Goal: Transaction & Acquisition: Purchase product/service

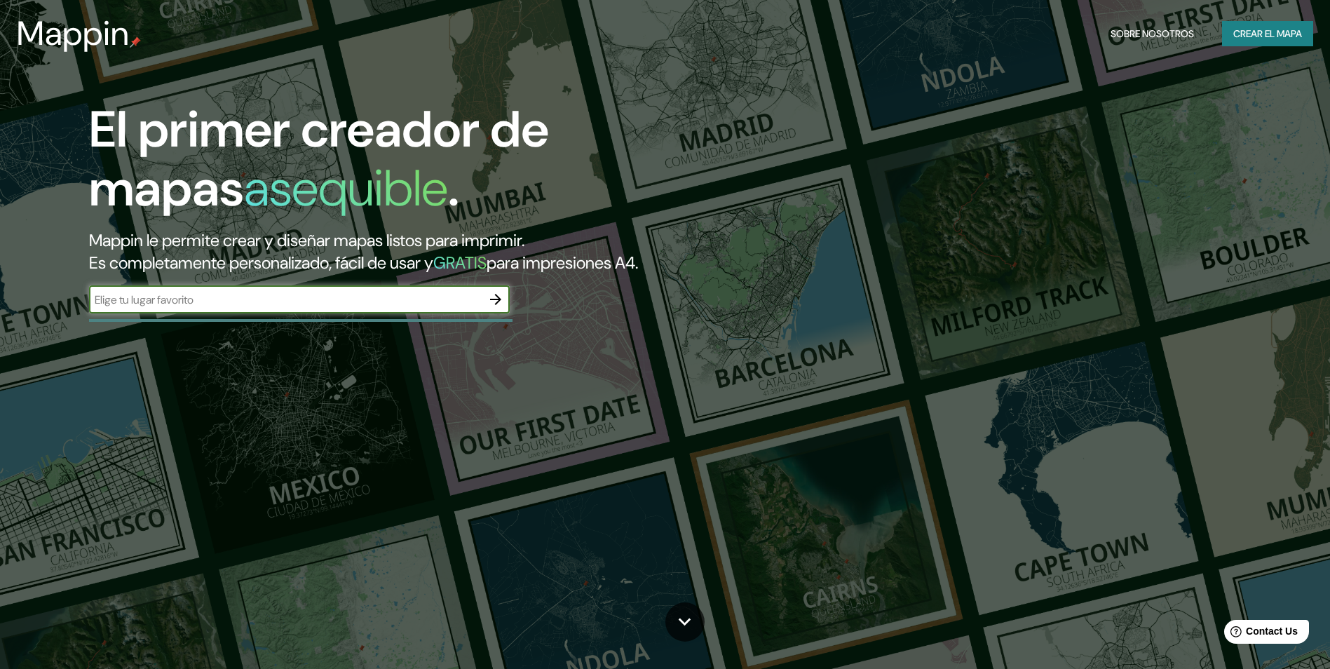
click at [490, 302] on icon "button" at bounding box center [495, 299] width 17 height 17
click at [285, 302] on input "text" at bounding box center [285, 300] width 393 height 16
paste input "36 Av. Artesanías [GEOGRAPHIC_DATA], [GEOGRAPHIC_DATA]"
type input "36 Av. Artesanías [GEOGRAPHIC_DATA], [GEOGRAPHIC_DATA]"
click at [500, 299] on icon "button" at bounding box center [495, 299] width 11 height 11
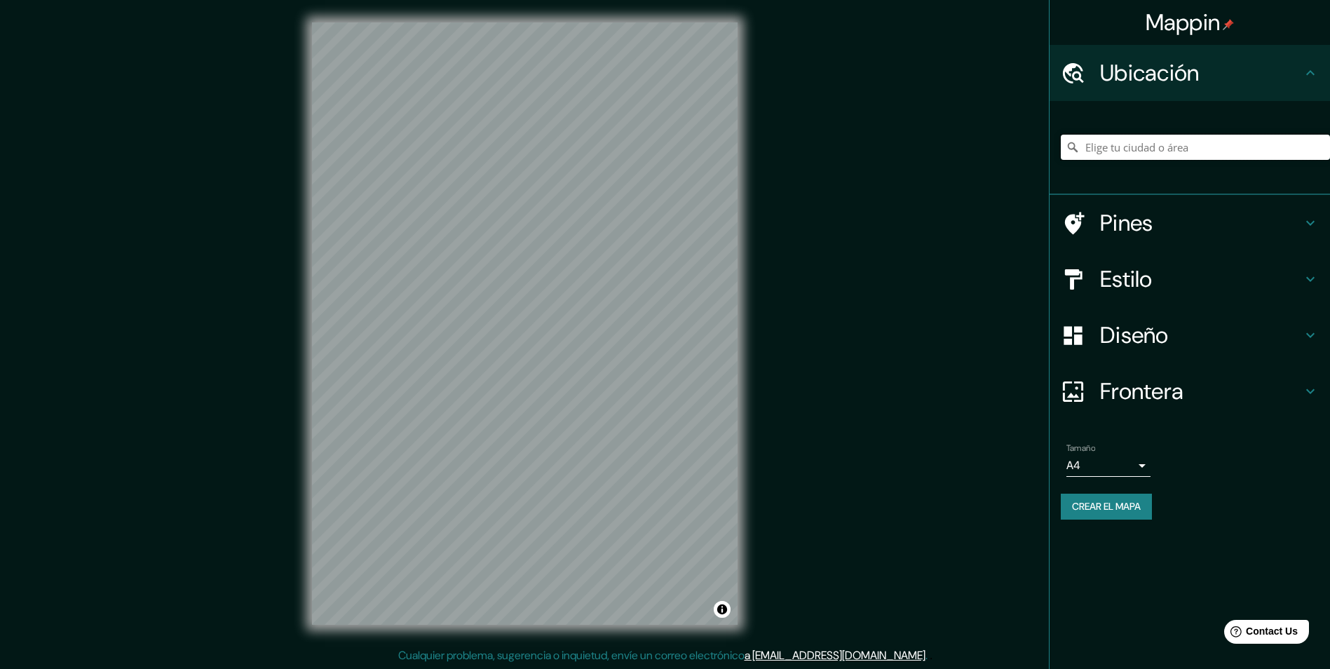
click at [1215, 149] on input "Elige tu ciudad o área" at bounding box center [1195, 147] width 269 height 25
paste input "36 Av. Artesanías [GEOGRAPHIC_DATA], [GEOGRAPHIC_DATA]"
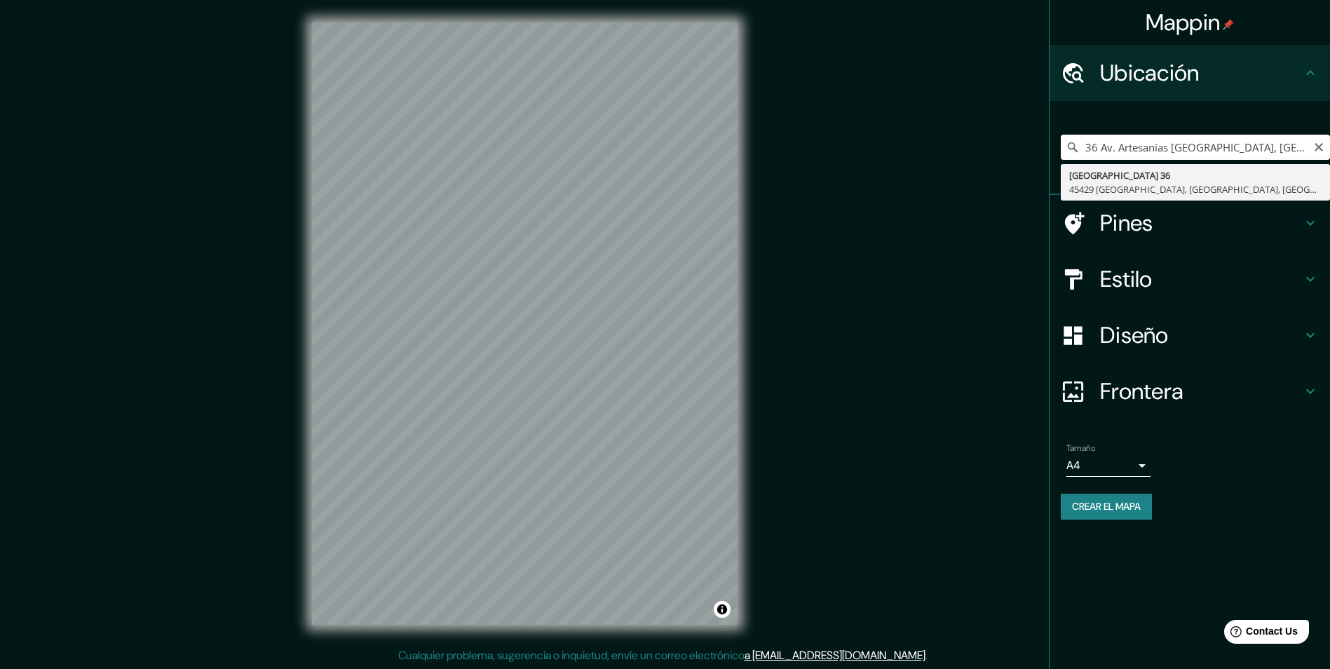
type input "[GEOGRAPHIC_DATA], [GEOGRAPHIC_DATA], [GEOGRAPHIC_DATA]"
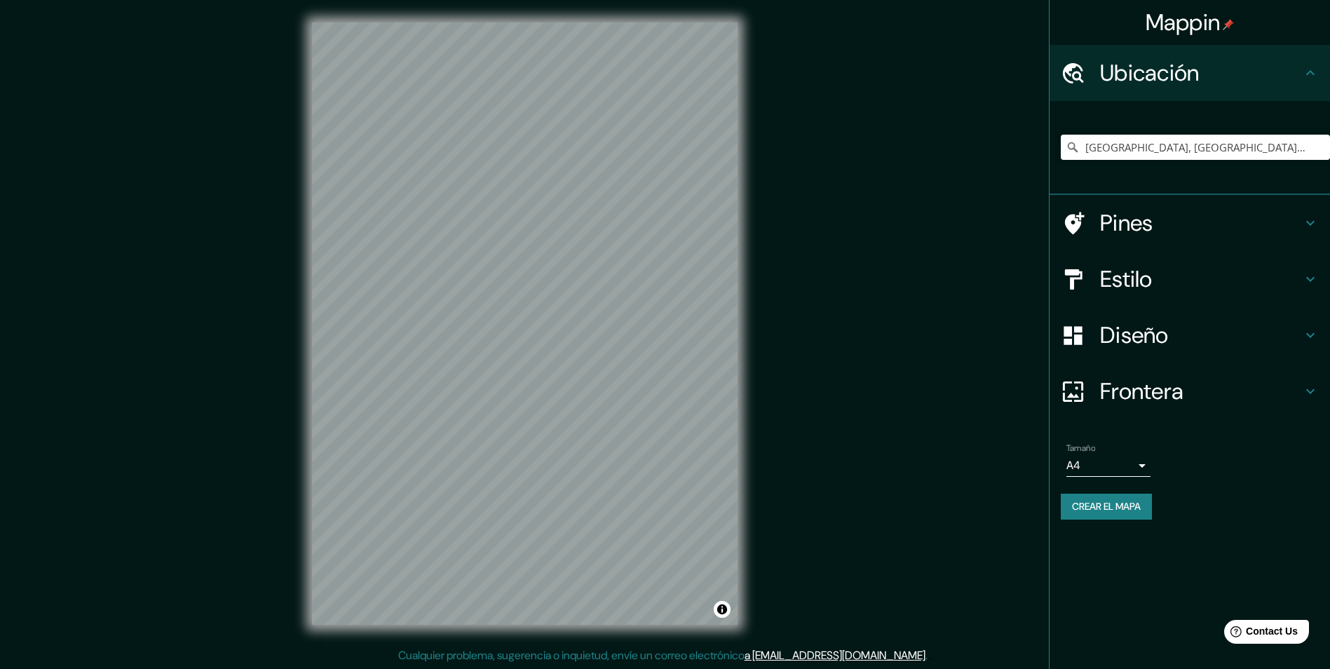
click at [1187, 281] on h4 "Estilo" at bounding box center [1201, 279] width 202 height 28
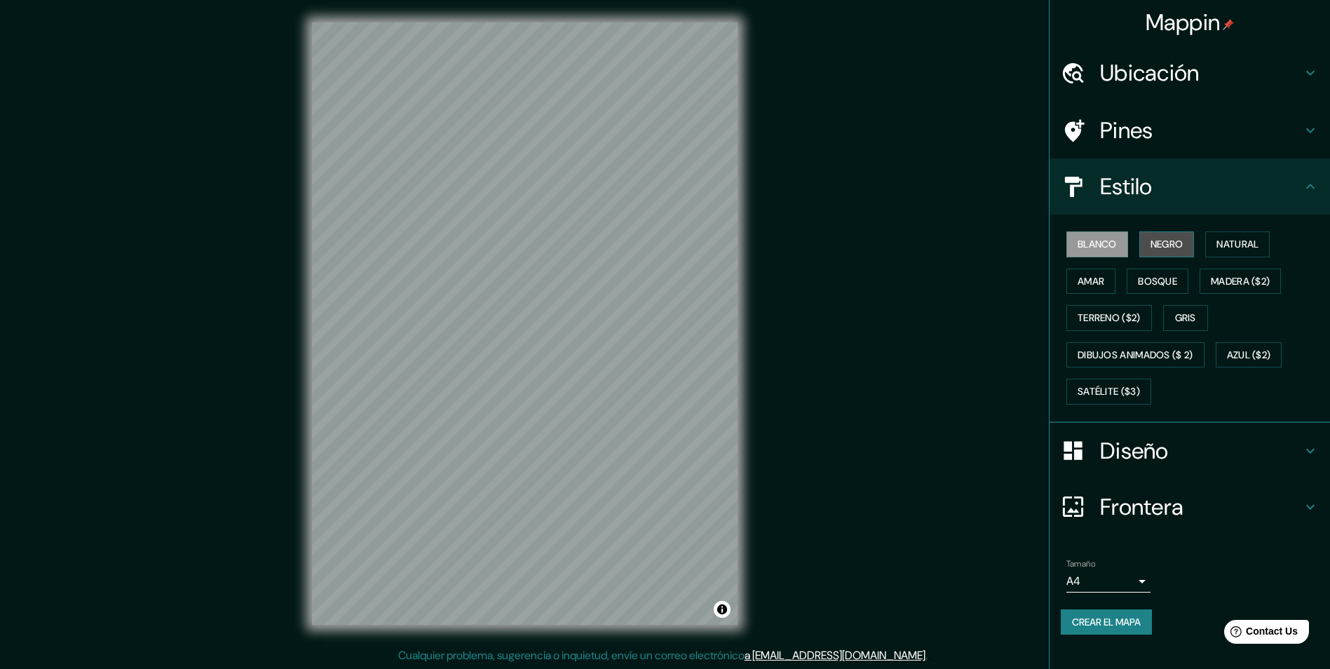
click at [1185, 254] on button "Negro" at bounding box center [1167, 244] width 55 height 26
click at [1105, 281] on font "Amar" at bounding box center [1091, 282] width 27 height 18
click at [1148, 247] on button "Negro" at bounding box center [1167, 244] width 55 height 26
click at [1086, 242] on font "Blanco" at bounding box center [1097, 245] width 39 height 18
click at [1161, 248] on font "Negro" at bounding box center [1167, 245] width 33 height 18
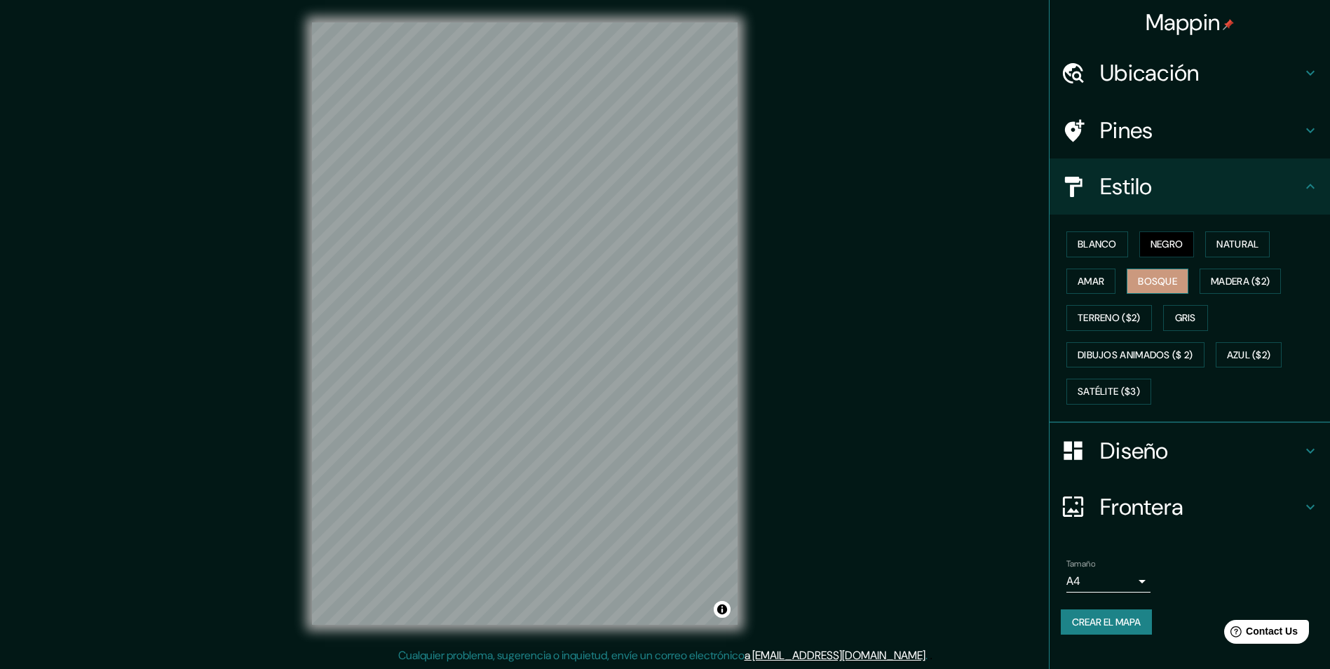
click at [1163, 276] on font "Bosque" at bounding box center [1157, 282] width 39 height 18
click at [1236, 248] on font "Natural" at bounding box center [1238, 245] width 42 height 18
click at [1199, 453] on h4 "Diseño" at bounding box center [1201, 451] width 202 height 28
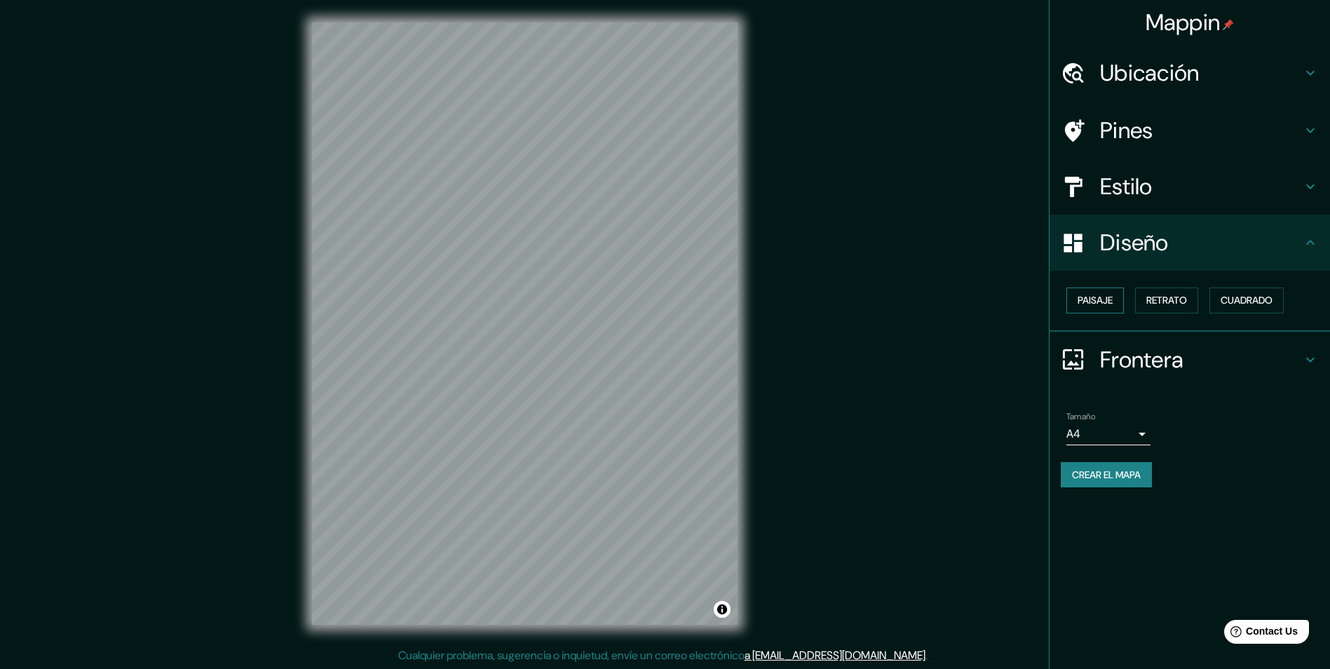
click at [1112, 302] on font "Paisaje" at bounding box center [1095, 301] width 35 height 18
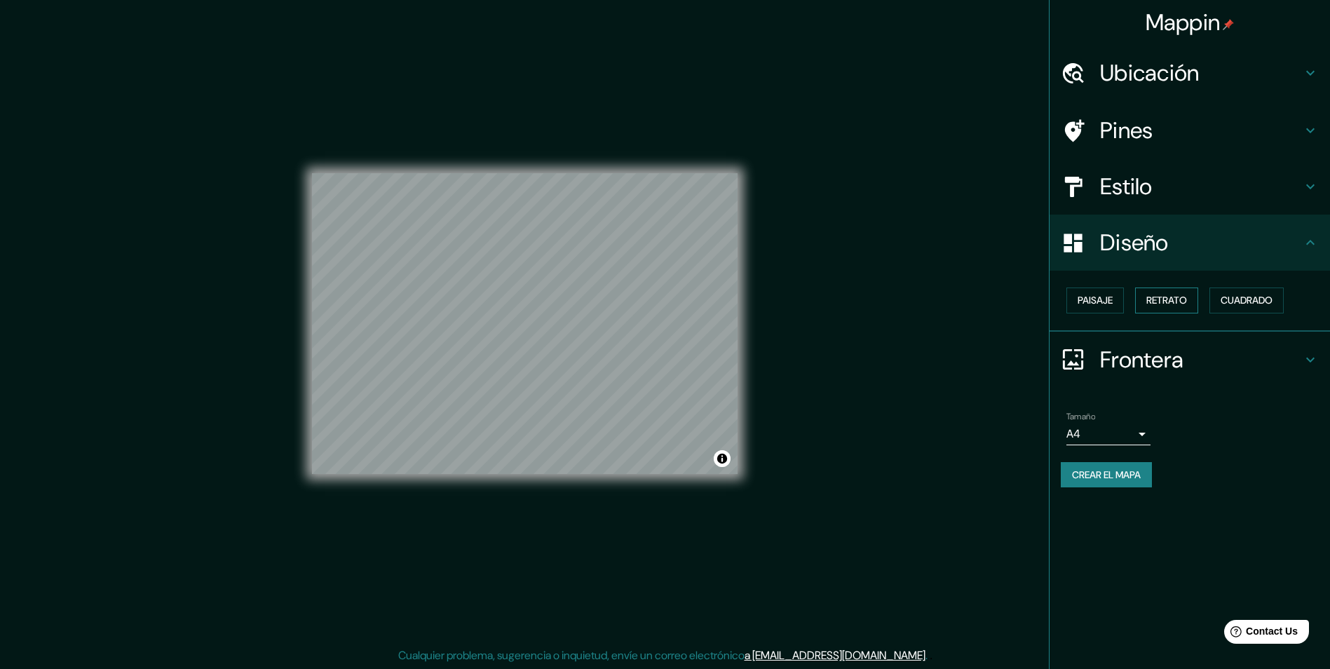
click at [1159, 299] on font "Retrato" at bounding box center [1167, 301] width 41 height 18
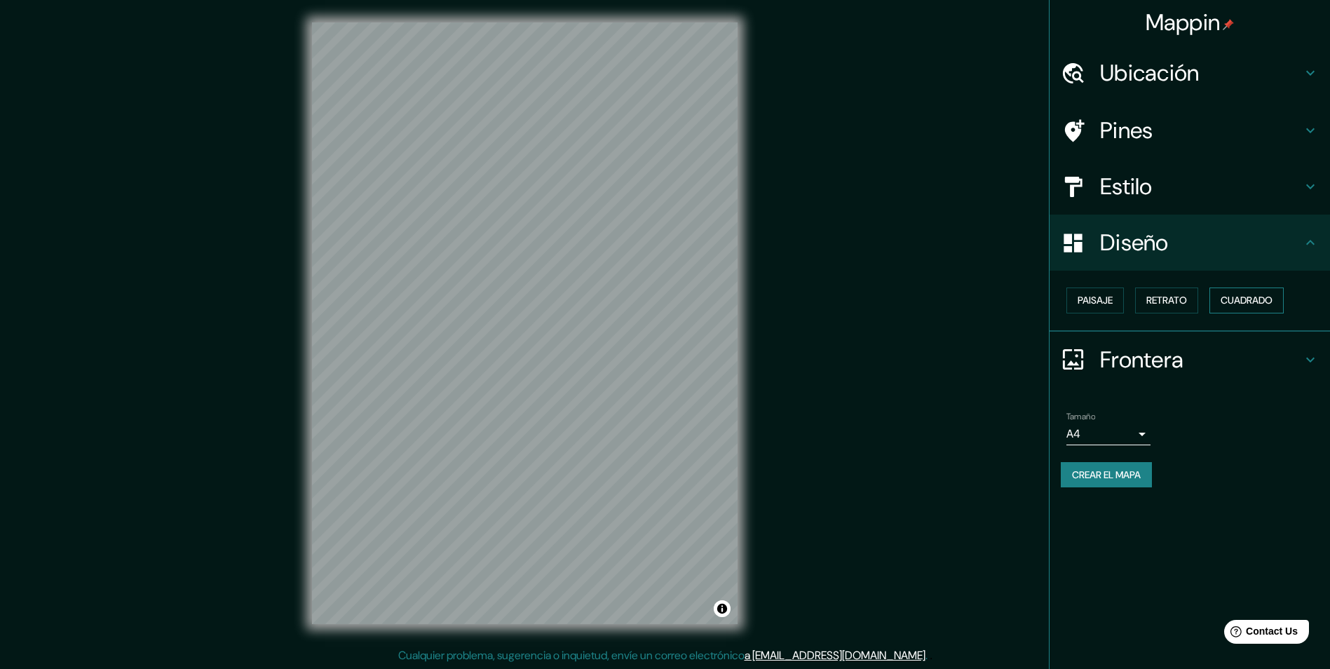
click at [1237, 311] on button "Cuadrado" at bounding box center [1247, 301] width 74 height 26
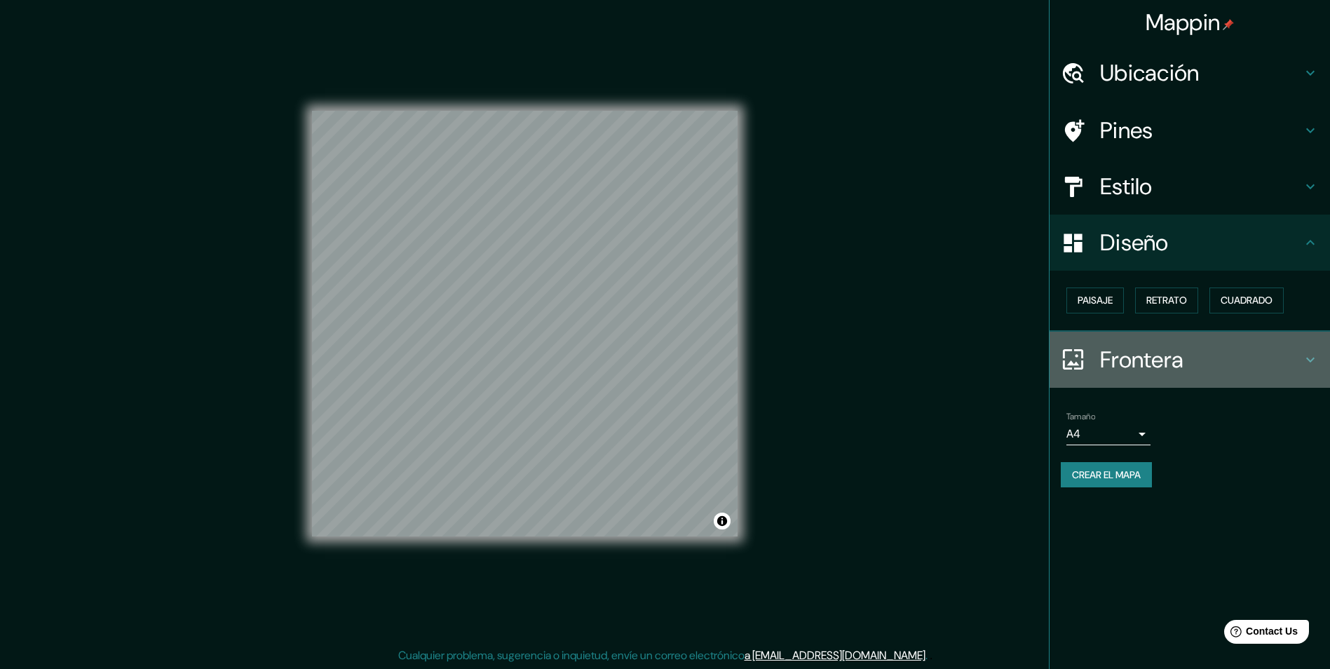
click at [1183, 358] on h4 "Frontera" at bounding box center [1201, 360] width 202 height 28
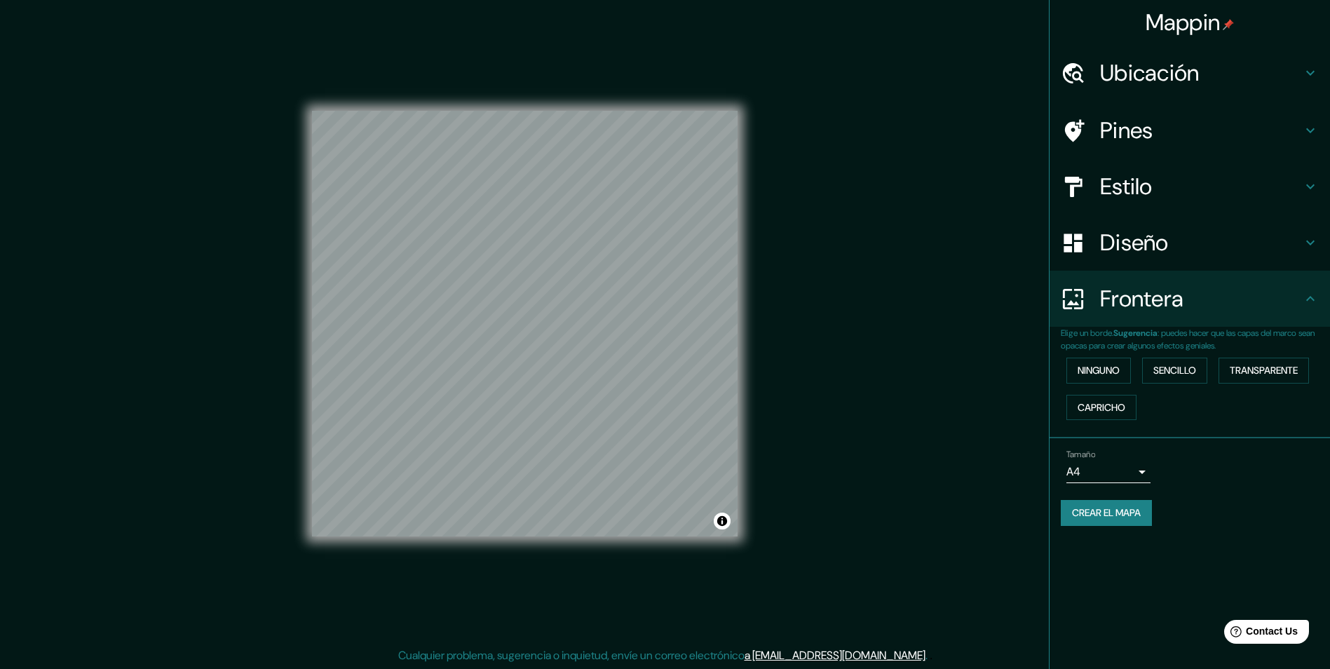
click at [1266, 324] on div "Frontera" at bounding box center [1190, 299] width 281 height 56
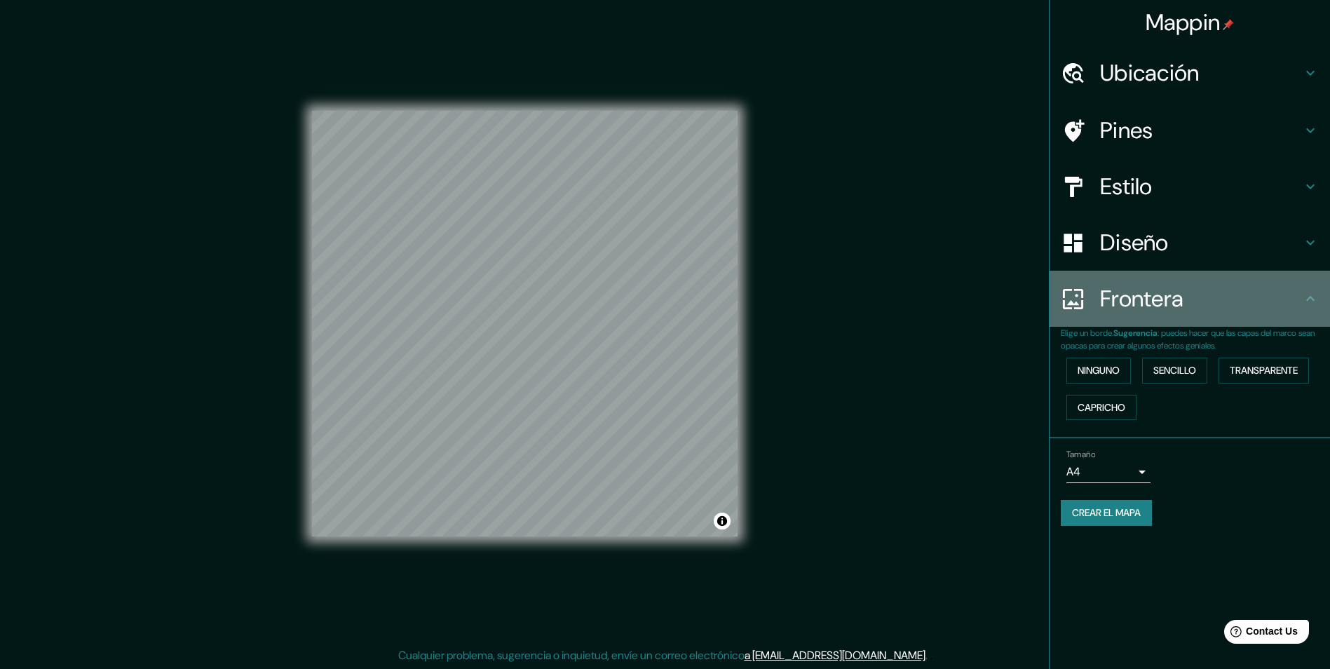
click at [1302, 307] on div "Frontera" at bounding box center [1190, 299] width 281 height 56
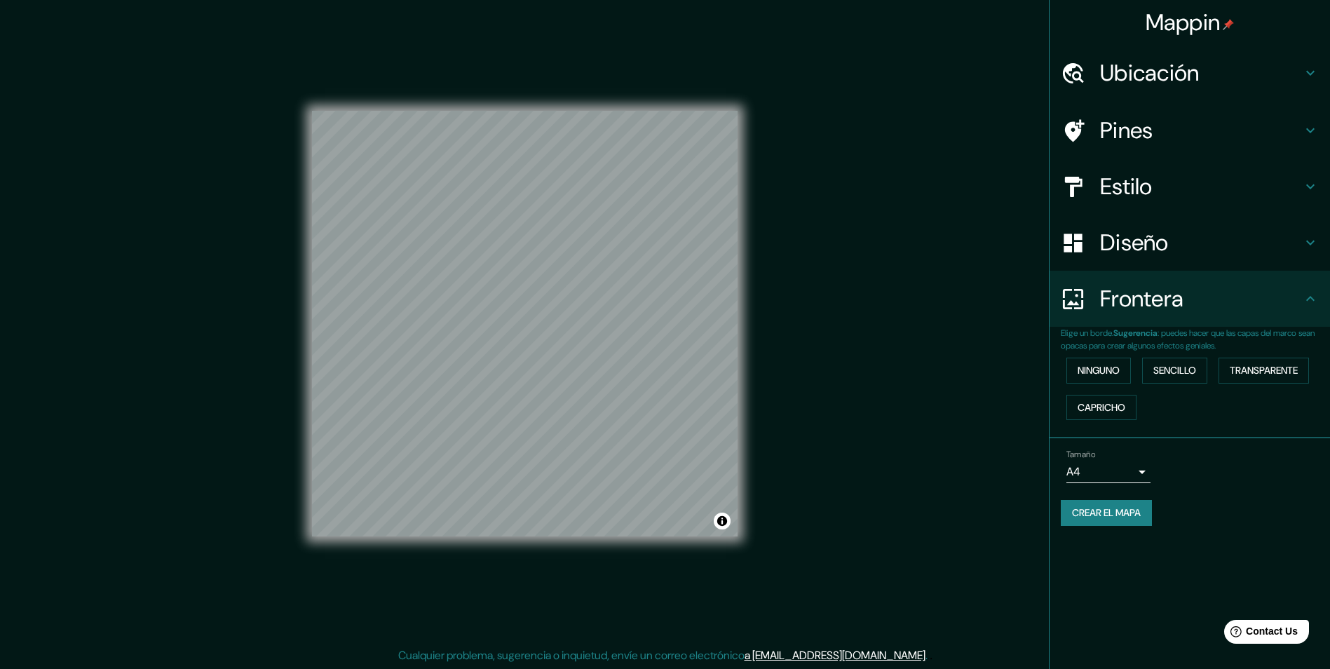
click at [1303, 255] on div "Diseño" at bounding box center [1190, 243] width 281 height 56
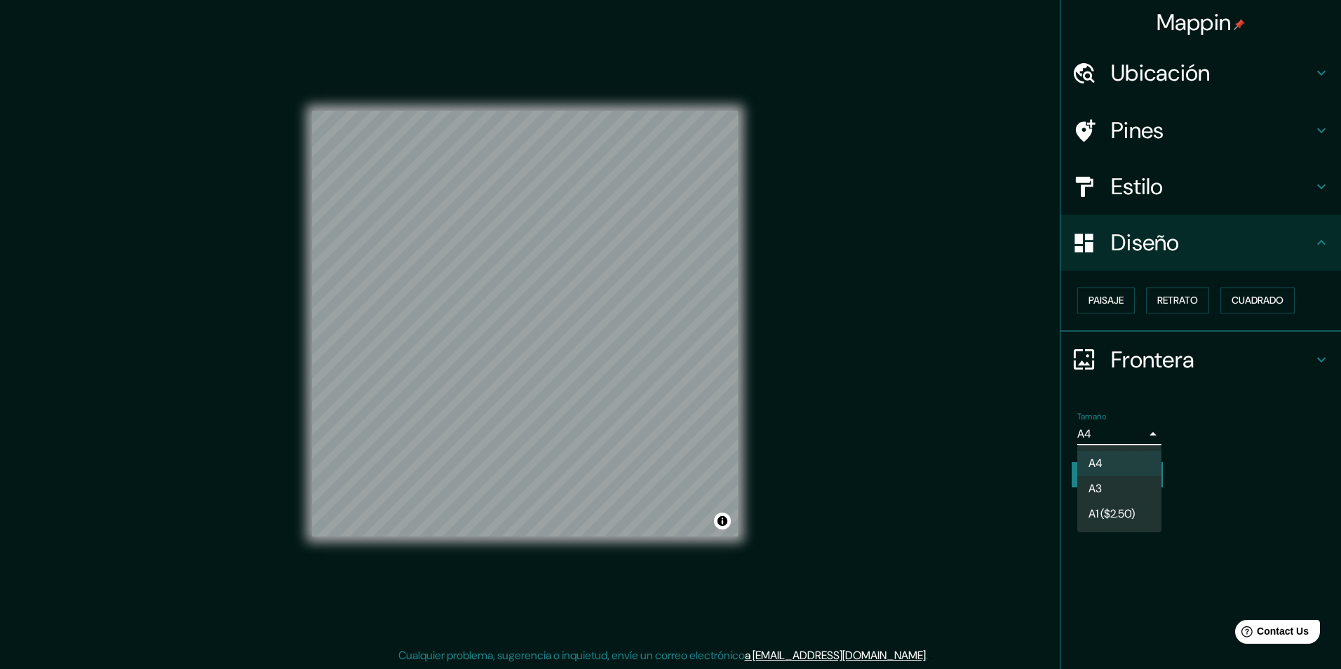
click at [1131, 433] on body "Mappin Ubicación Avenida Artesanías 36, [GEOGRAPHIC_DATA], [GEOGRAPHIC_DATA], […" at bounding box center [670, 334] width 1341 height 669
click at [1229, 450] on div at bounding box center [670, 334] width 1341 height 669
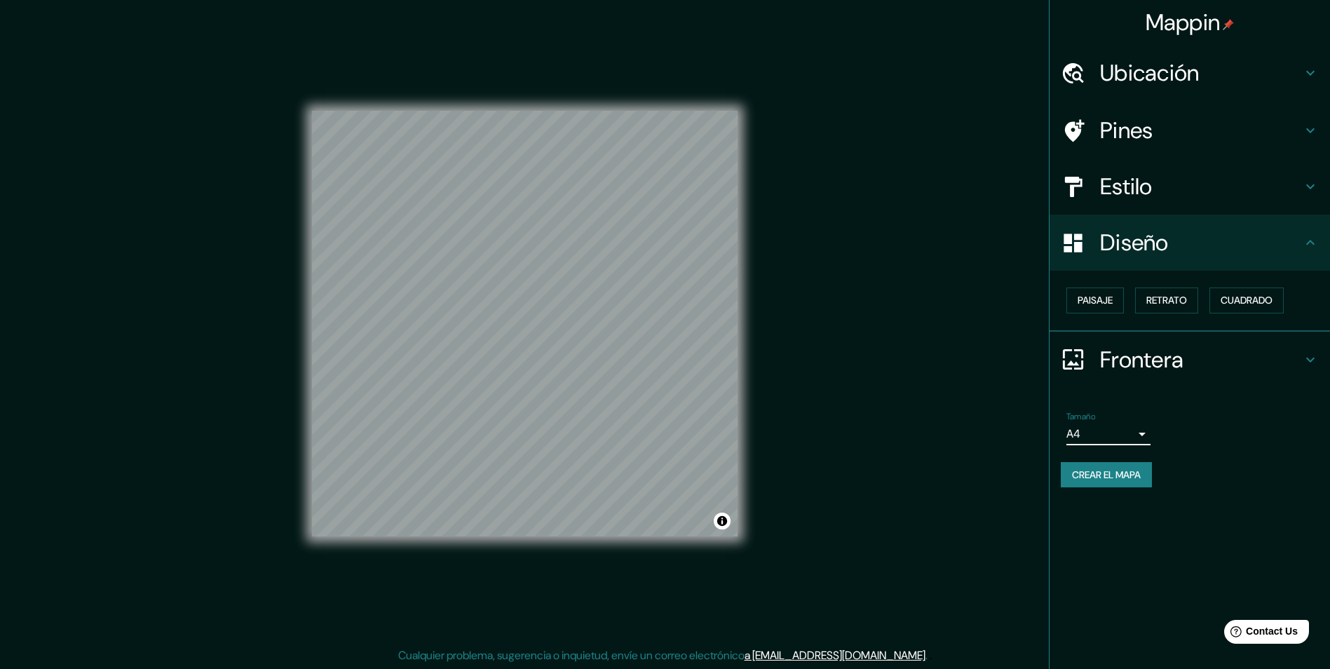
click at [1180, 124] on h4 "Pines" at bounding box center [1201, 130] width 202 height 28
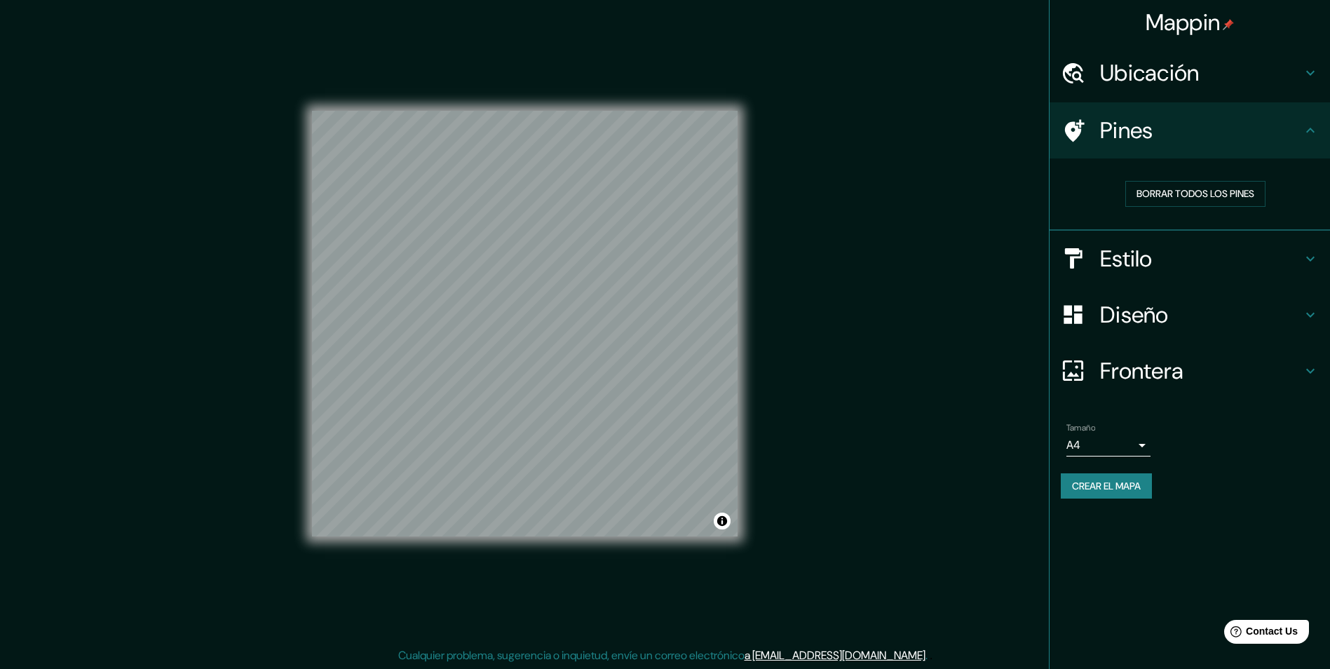
click at [1104, 140] on h4 "Pines" at bounding box center [1201, 130] width 202 height 28
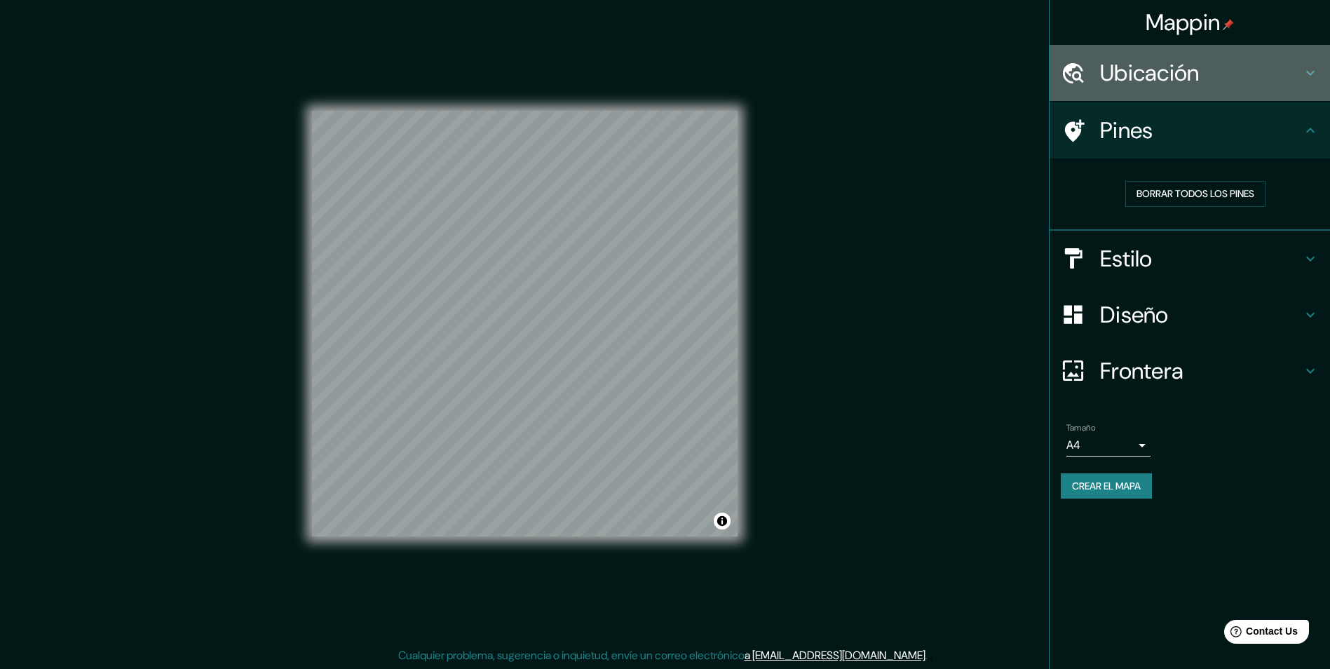
click at [1216, 74] on h4 "Ubicación" at bounding box center [1201, 73] width 202 height 28
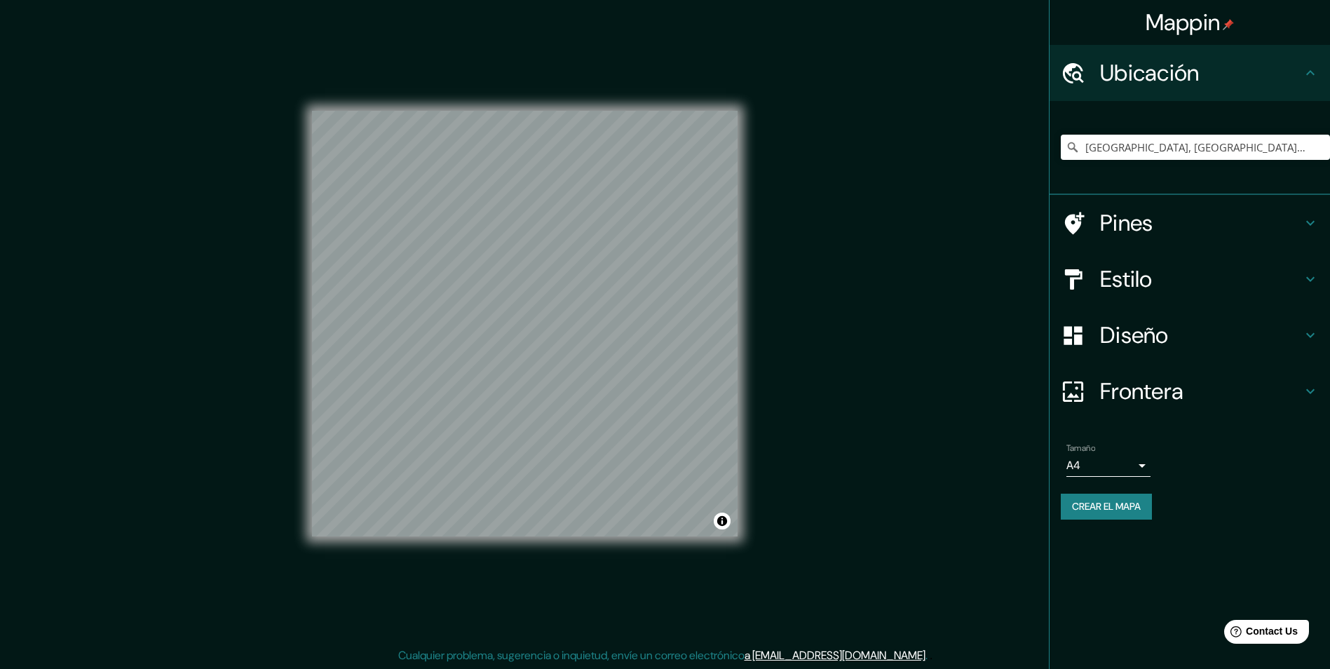
click at [1227, 222] on h4 "Pines" at bounding box center [1201, 223] width 202 height 28
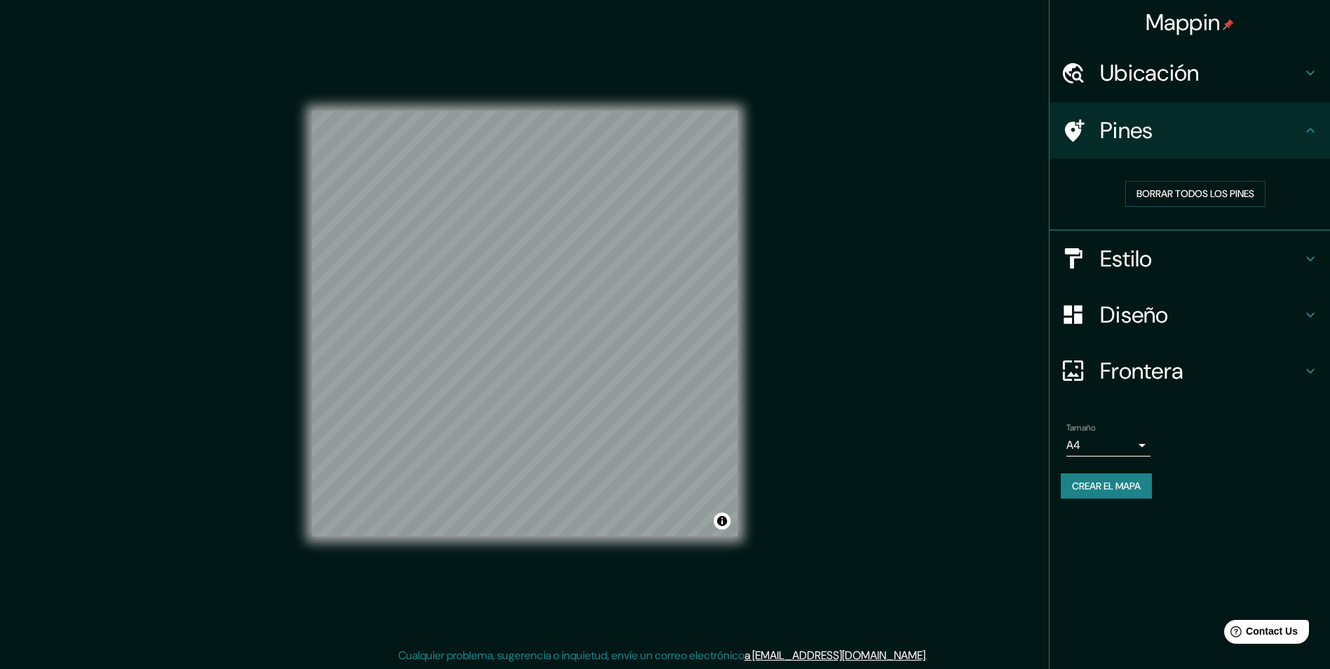
click at [1205, 279] on div "Estilo" at bounding box center [1190, 259] width 281 height 56
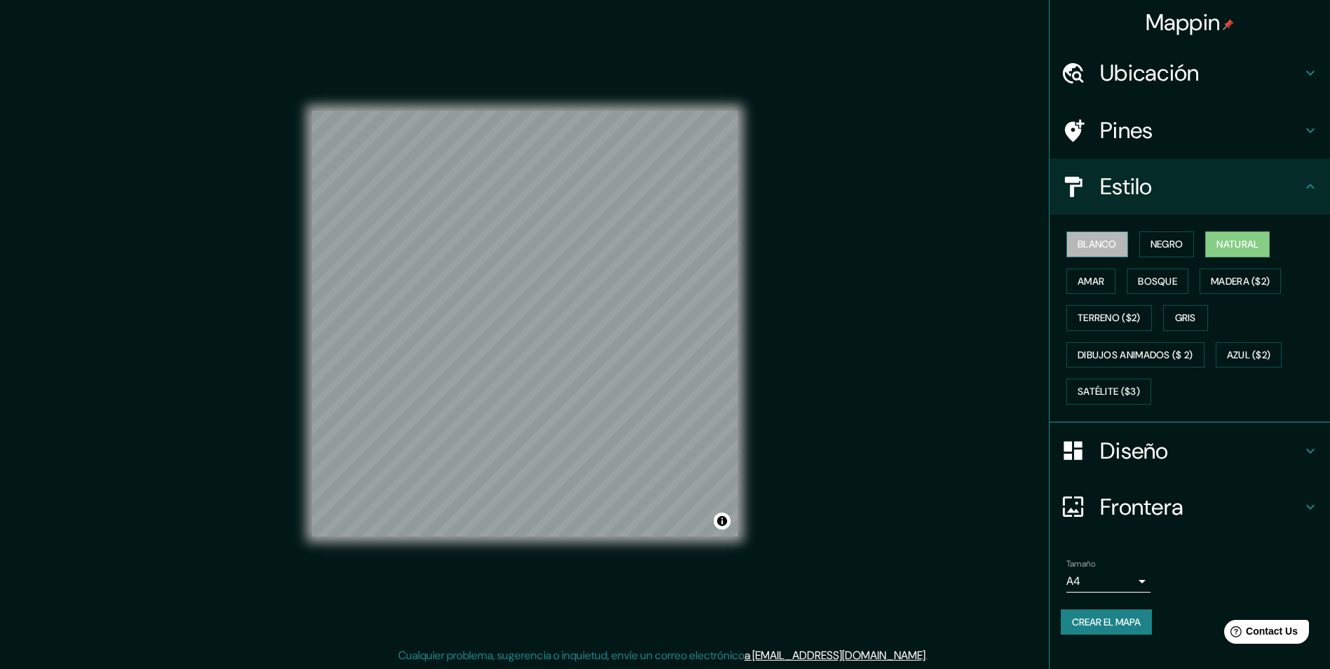
click at [1112, 252] on font "Blanco" at bounding box center [1097, 245] width 39 height 18
click at [1147, 248] on button "Negro" at bounding box center [1167, 244] width 55 height 26
click at [1209, 244] on div "Blanco Negro Natural Amar Bosque Madera ($2) Terreno ($2) Gris Dibujos animados…" at bounding box center [1195, 318] width 269 height 184
click at [1105, 281] on font "Amar" at bounding box center [1091, 282] width 27 height 18
click at [1088, 278] on font "Amar" at bounding box center [1091, 282] width 27 height 18
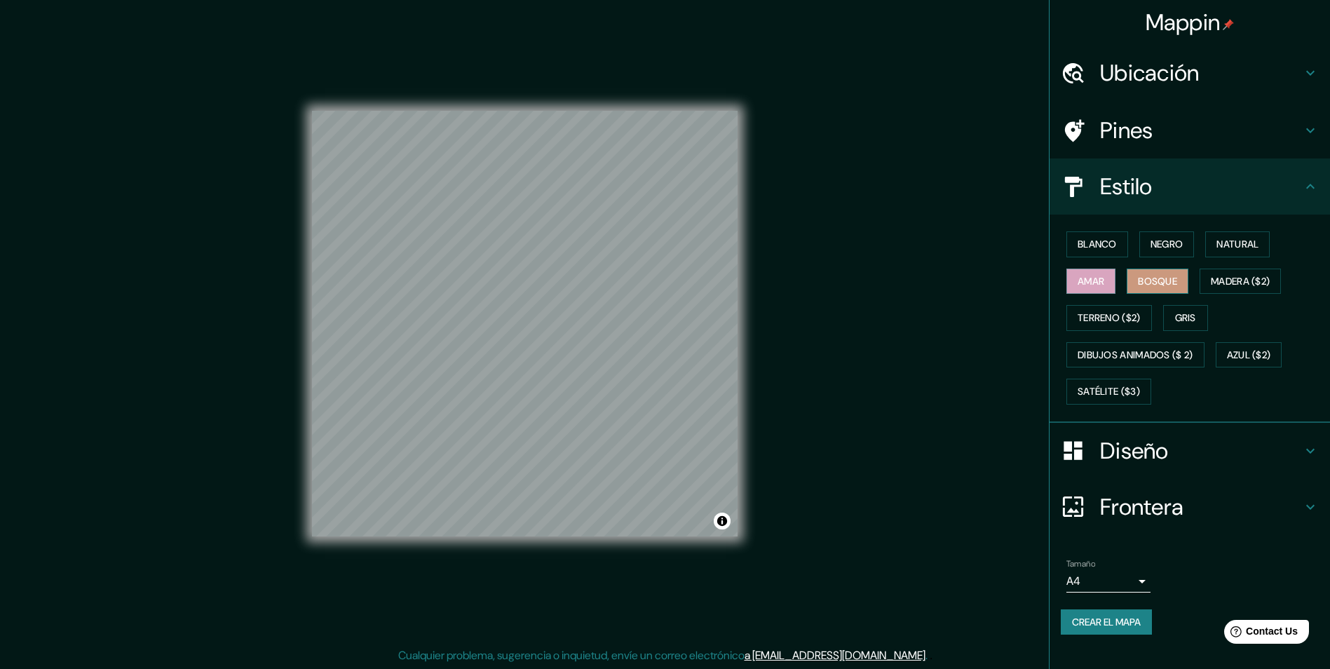
click at [1175, 290] on button "Bosque" at bounding box center [1158, 282] width 62 height 26
click at [1179, 321] on font "Gris" at bounding box center [1185, 318] width 21 height 18
click at [1132, 620] on font "Crear el mapa" at bounding box center [1106, 623] width 69 height 18
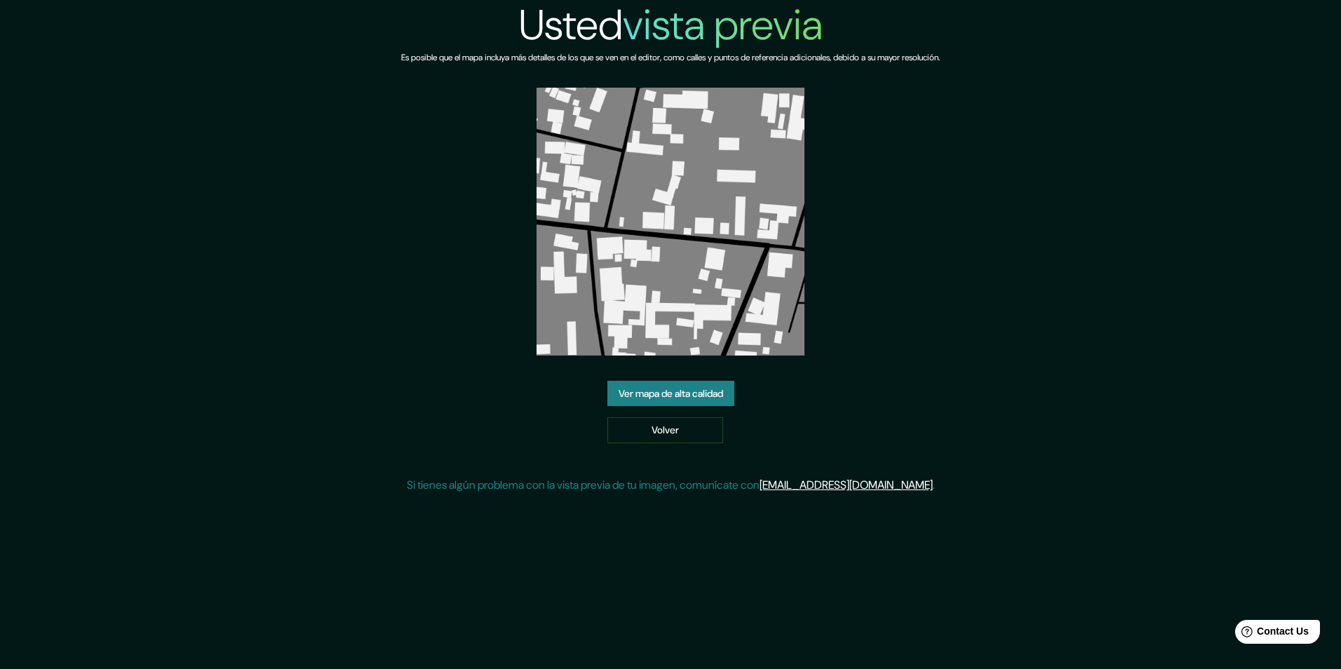
click at [690, 387] on link "Ver mapa de alta calidad" at bounding box center [670, 394] width 127 height 26
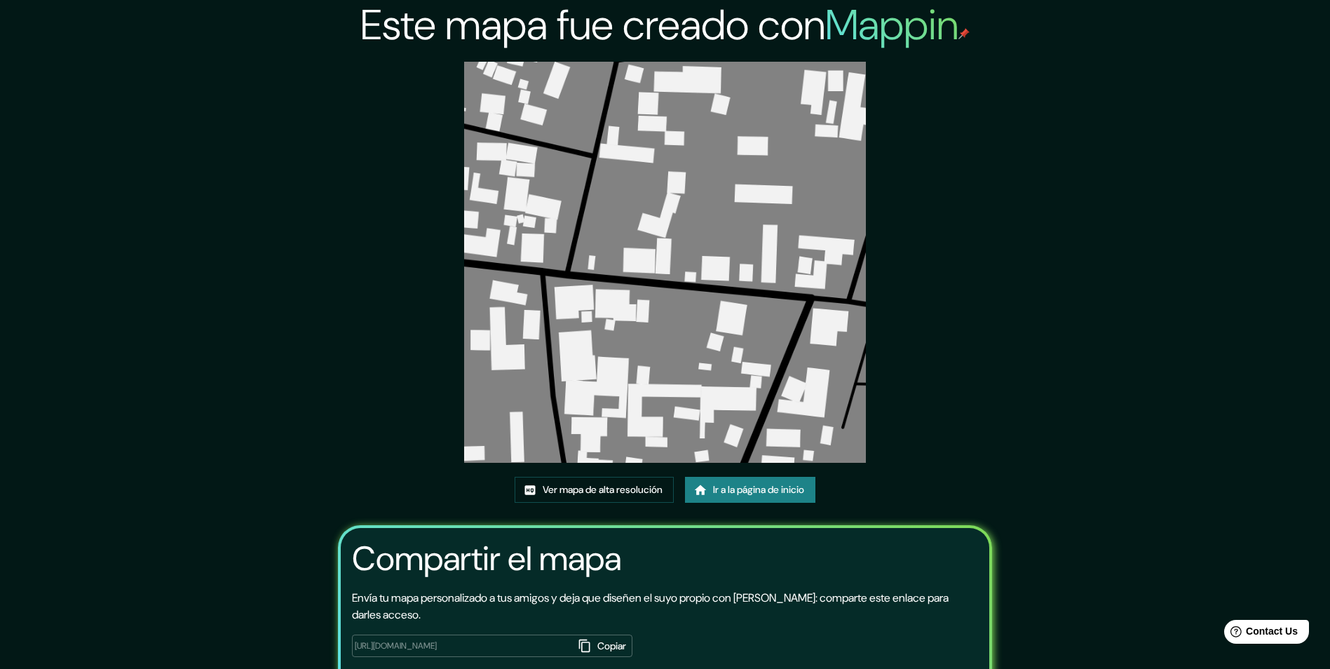
click at [1069, 354] on div "Este mapa fue creado con Mappin Ver mapa de alta resolución Ir a la página de i…" at bounding box center [665, 376] width 1330 height 752
click at [548, 487] on font "Ver mapa de alta resolución" at bounding box center [603, 490] width 120 height 18
